Goal: Ask a question

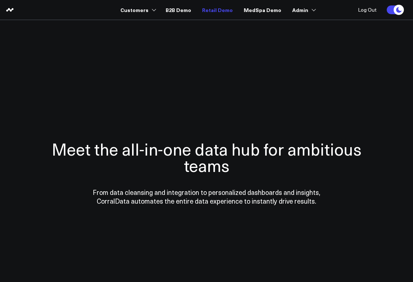
click at [218, 13] on link "Retail Demo" at bounding box center [217, 9] width 31 height 13
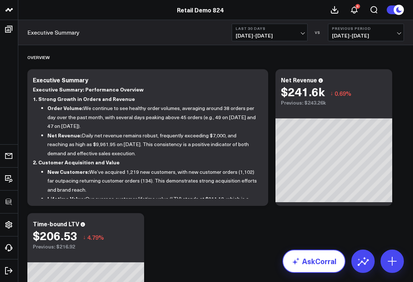
click at [305, 256] on link "AskCorral" at bounding box center [313, 261] width 63 height 23
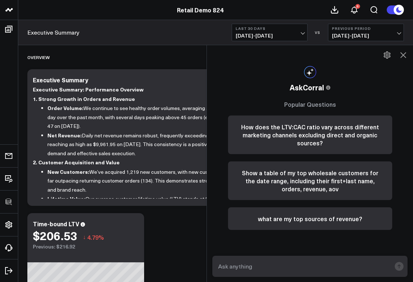
click at [273, 260] on form at bounding box center [309, 266] width 195 height 21
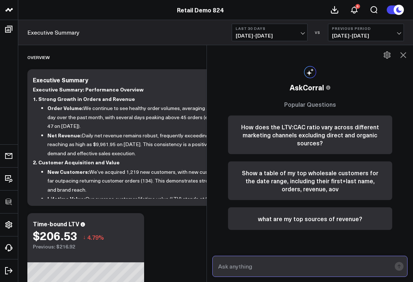
click at [271, 264] on input "text" at bounding box center [303, 266] width 175 height 13
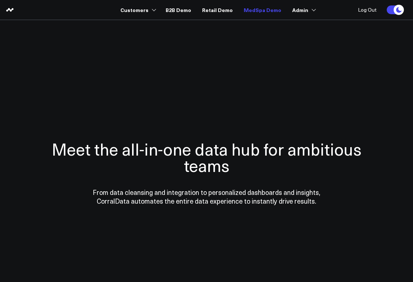
click at [256, 9] on link "MedSpa Demo" at bounding box center [263, 9] width 38 height 13
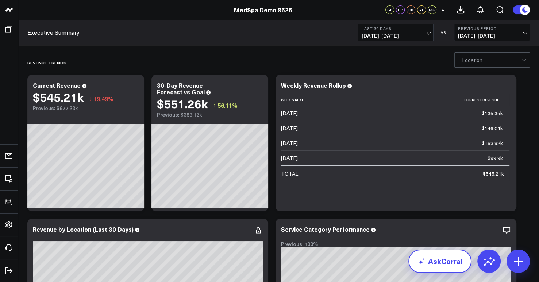
click at [413, 262] on link "AskCorral" at bounding box center [439, 261] width 63 height 23
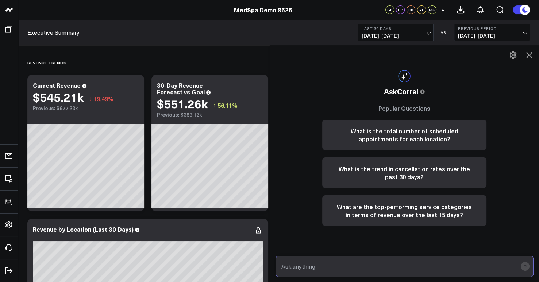
click at [327, 271] on input "text" at bounding box center [399, 266] width 238 height 13
type input "Which patients received a treatment plan?"
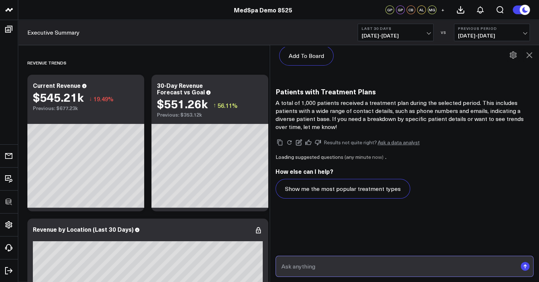
scroll to position [429, 0]
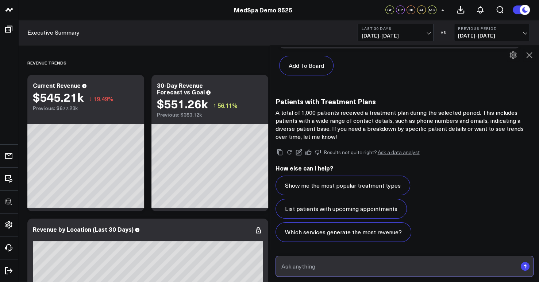
click at [348, 266] on input "text" at bounding box center [399, 266] width 238 height 13
paste input "When a patient comes for a doctor’s consultation but does not receive a script"
type input "When a patient comes for a doctor’s consultation but does not receive a script"
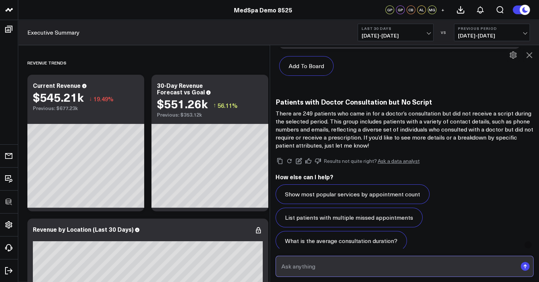
scroll to position [970, 0]
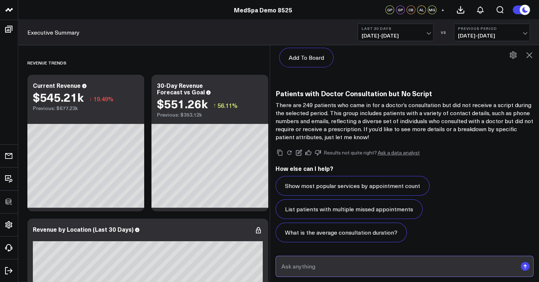
click at [343, 269] on input "text" at bounding box center [399, 266] width 238 height 13
type input "which of these is for new patients only"
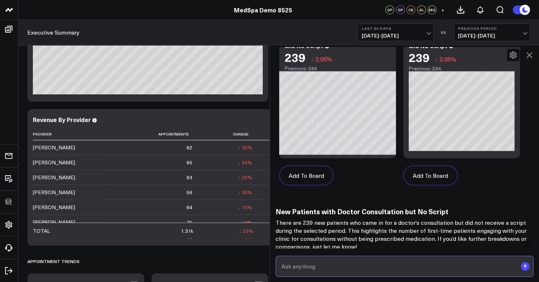
scroll to position [1657, 0]
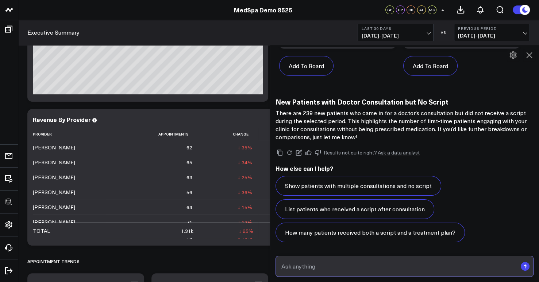
click at [360, 268] on input "text" at bounding box center [399, 266] width 238 height 13
type input "can you provide their email addresses"
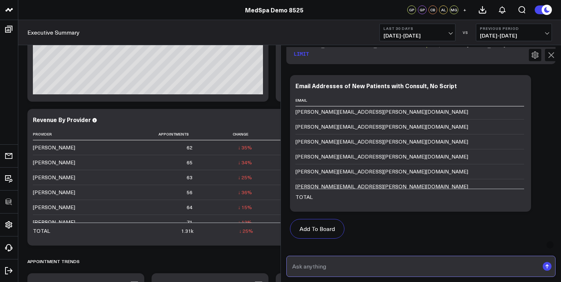
scroll to position [572, 0]
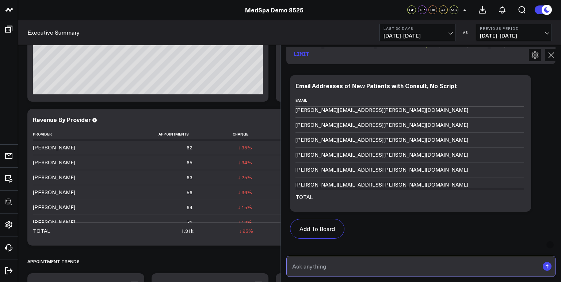
click at [318, 266] on input "text" at bounding box center [414, 266] width 249 height 13
paste input "Doctors’ injectables"
type input "which of these had Doctors’ injectables"
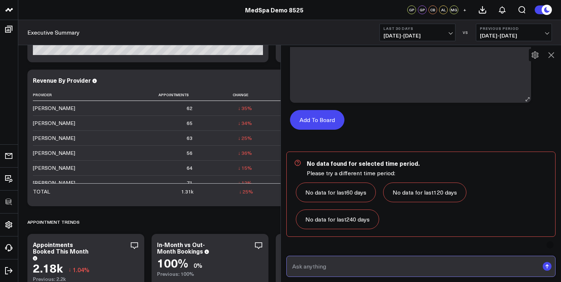
scroll to position [2637, 0]
